Goal: Manage account settings

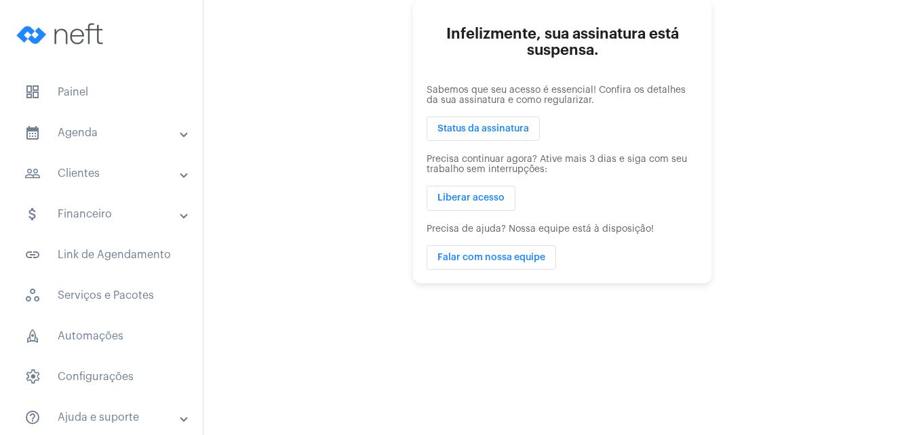
click at [456, 128] on span "Status da assinatura" at bounding box center [483, 128] width 92 height 9
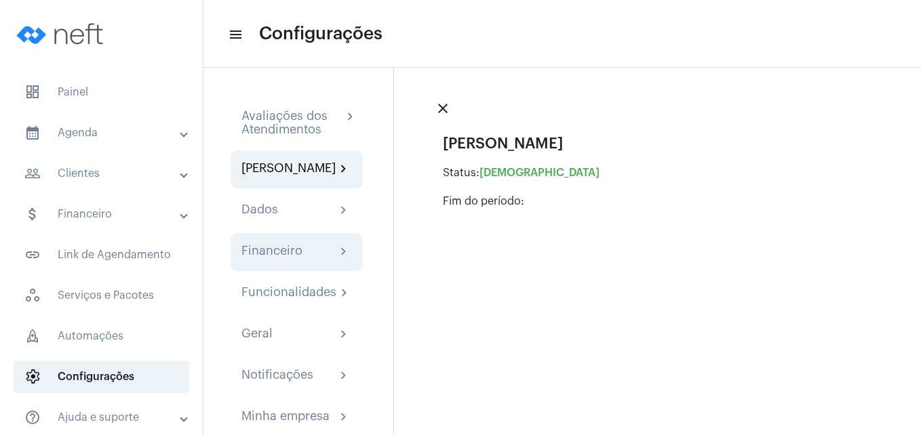
click at [337, 260] on mat-icon "chevron_right" at bounding box center [344, 252] width 16 height 16
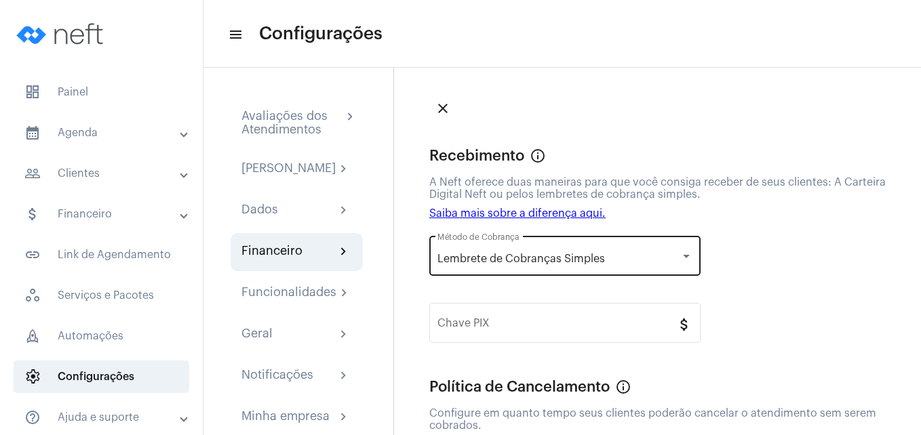
click at [683, 266] on div "Lembrete de Cobranças Simples Método de Cobrança" at bounding box center [564, 254] width 255 height 43
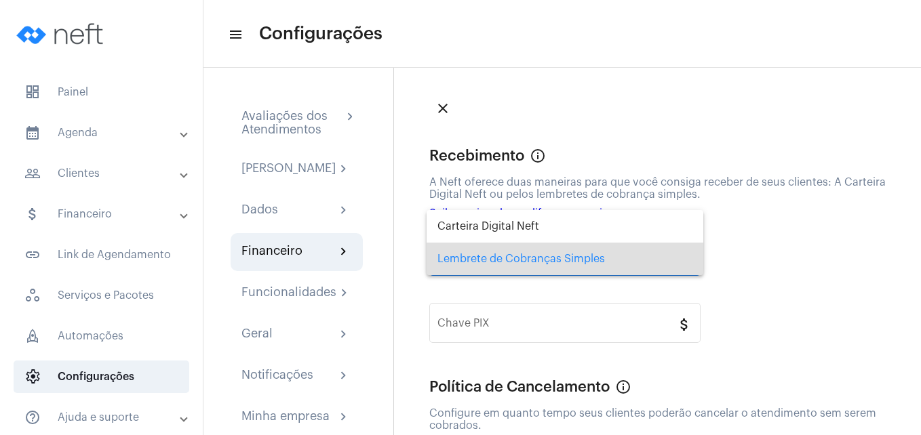
click at [683, 266] on span "Lembrete de Cobranças Simples" at bounding box center [564, 259] width 255 height 33
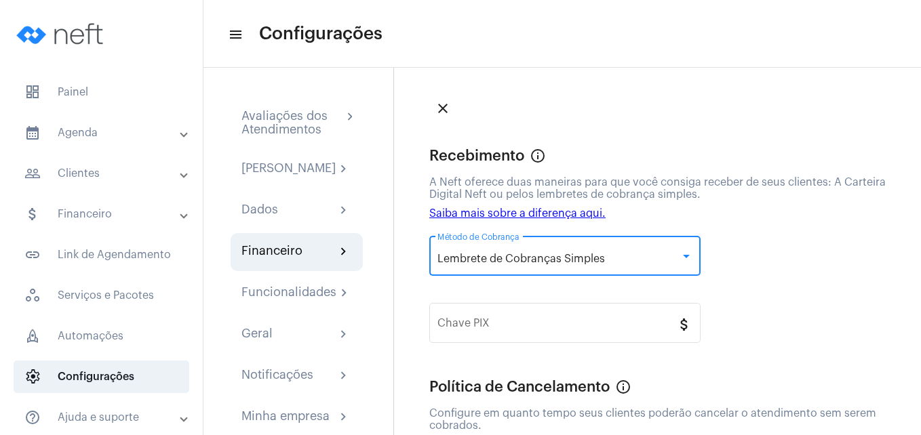
click at [762, 272] on div "Lembrete de Cobranças Simples Método de Cobrança Chave PIX attach_money" at bounding box center [661, 294] width 465 height 134
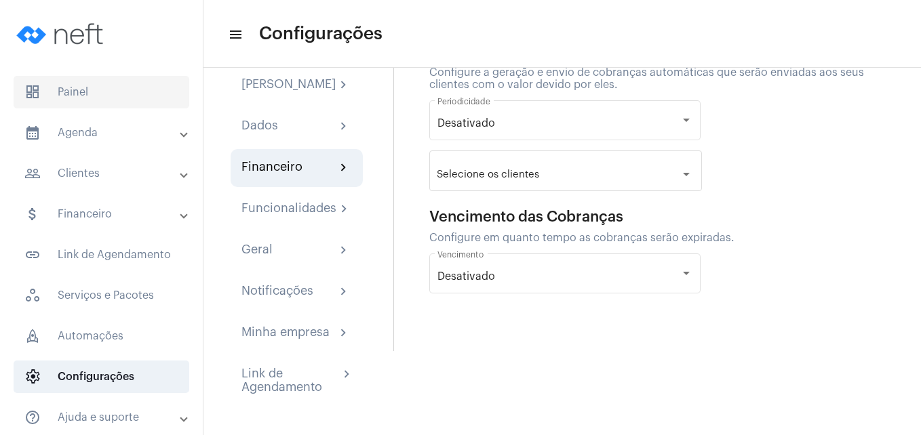
click at [66, 76] on span "dashboard Painel" at bounding box center [102, 92] width 176 height 33
